Goal: Information Seeking & Learning: Learn about a topic

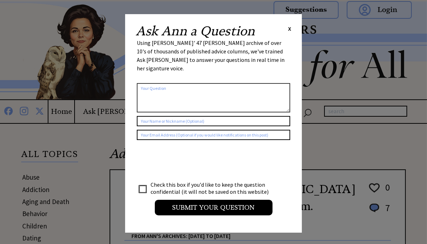
click at [288, 30] on span "X" at bounding box center [289, 28] width 3 height 7
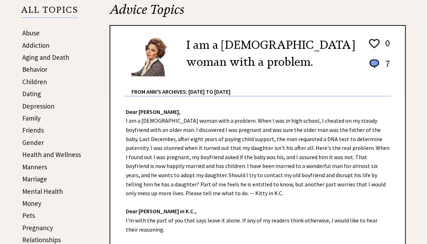
scroll to position [145, 0]
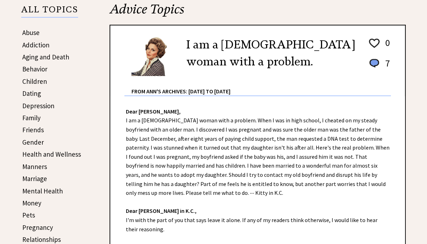
click at [36, 130] on link "Friends" at bounding box center [33, 129] width 22 height 8
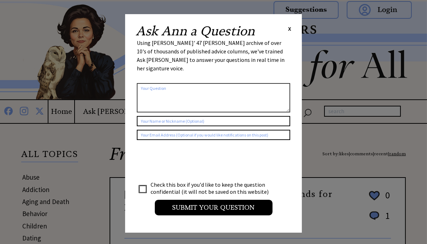
click at [291, 29] on span "X" at bounding box center [289, 28] width 3 height 7
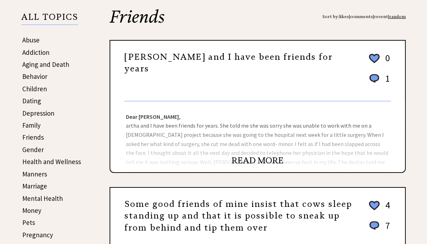
scroll to position [136, 0]
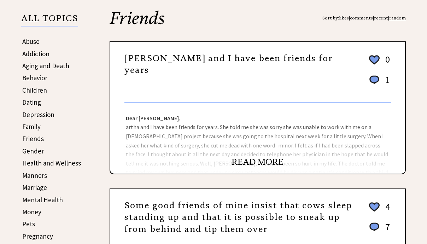
click at [248, 159] on link "READ MORE" at bounding box center [258, 162] width 52 height 11
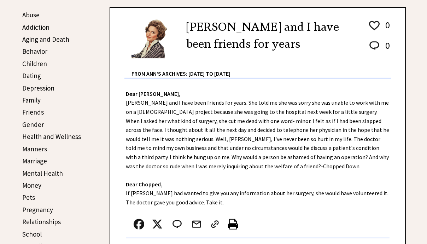
scroll to position [160, 0]
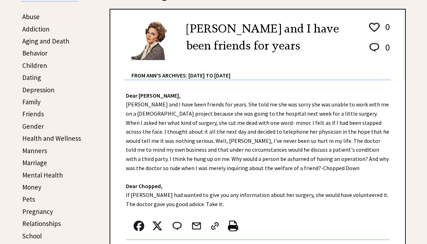
click at [37, 39] on link "Aging and Death" at bounding box center [45, 41] width 47 height 8
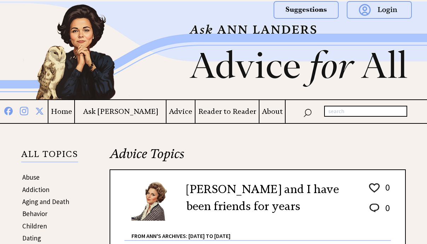
scroll to position [160, 0]
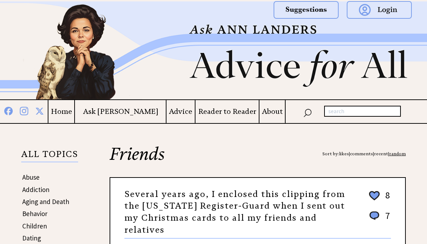
scroll to position [136, 0]
